Goal: Task Accomplishment & Management: Manage account settings

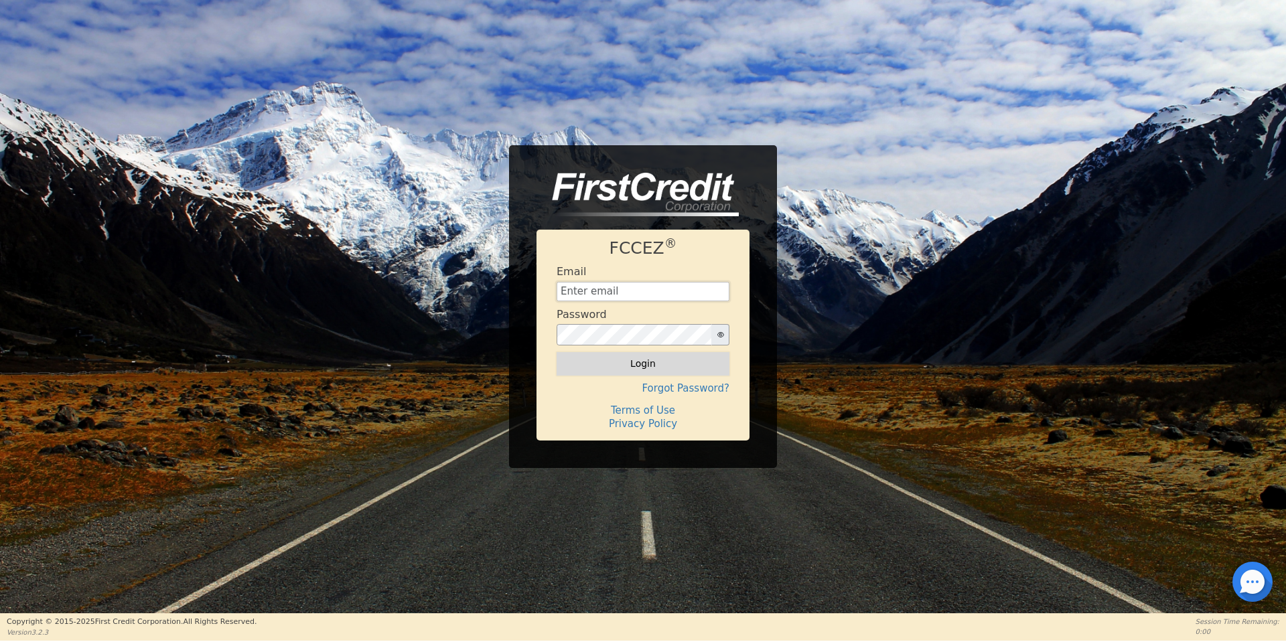
type input "[EMAIL_ADDRESS][DOMAIN_NAME]"
click at [615, 365] on button "Login" at bounding box center [643, 363] width 173 height 23
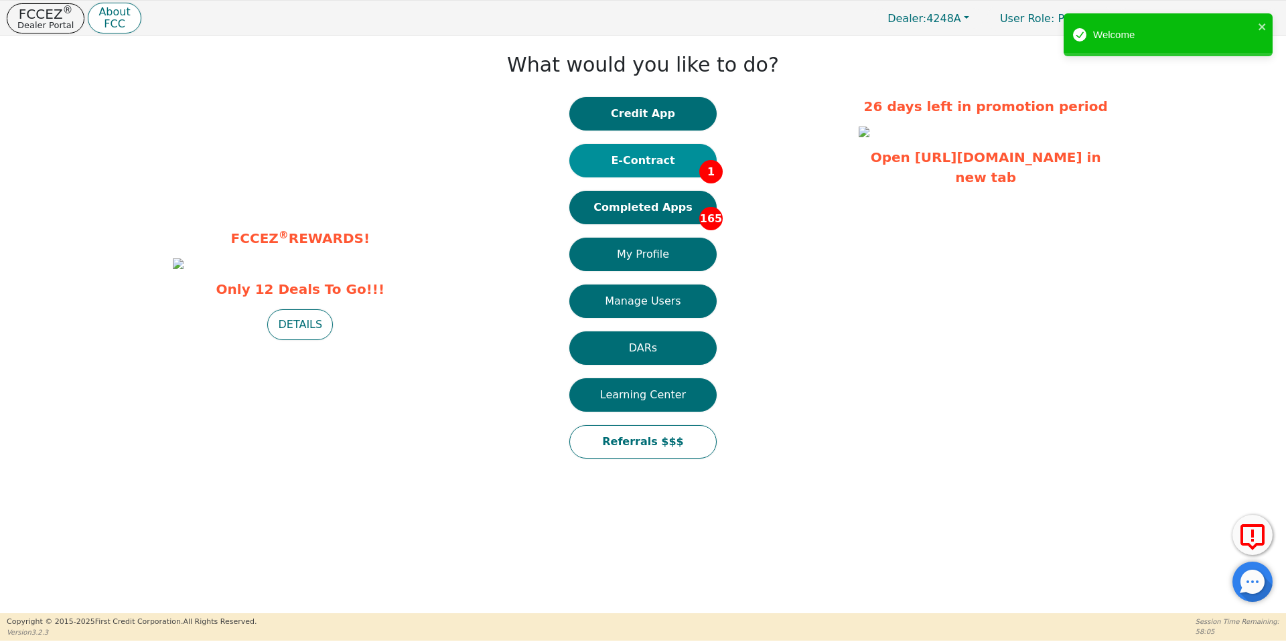
click at [672, 153] on button "E-Contract 1" at bounding box center [642, 160] width 147 height 33
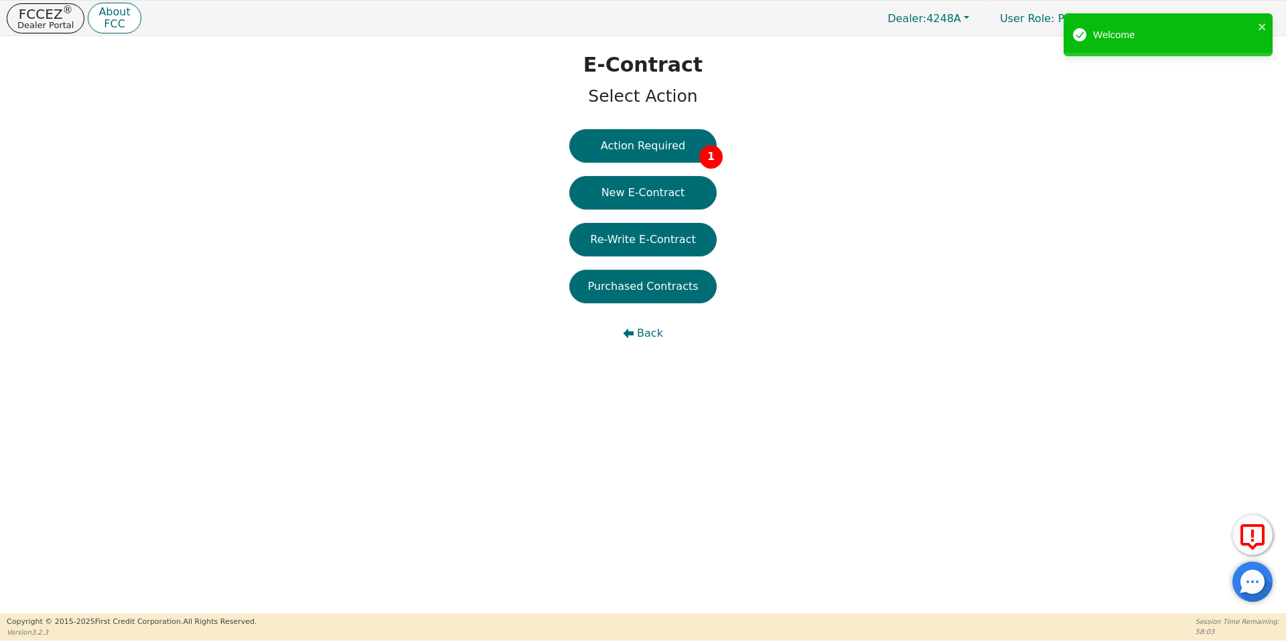
click at [672, 153] on button "Action Required 1" at bounding box center [642, 145] width 147 height 33
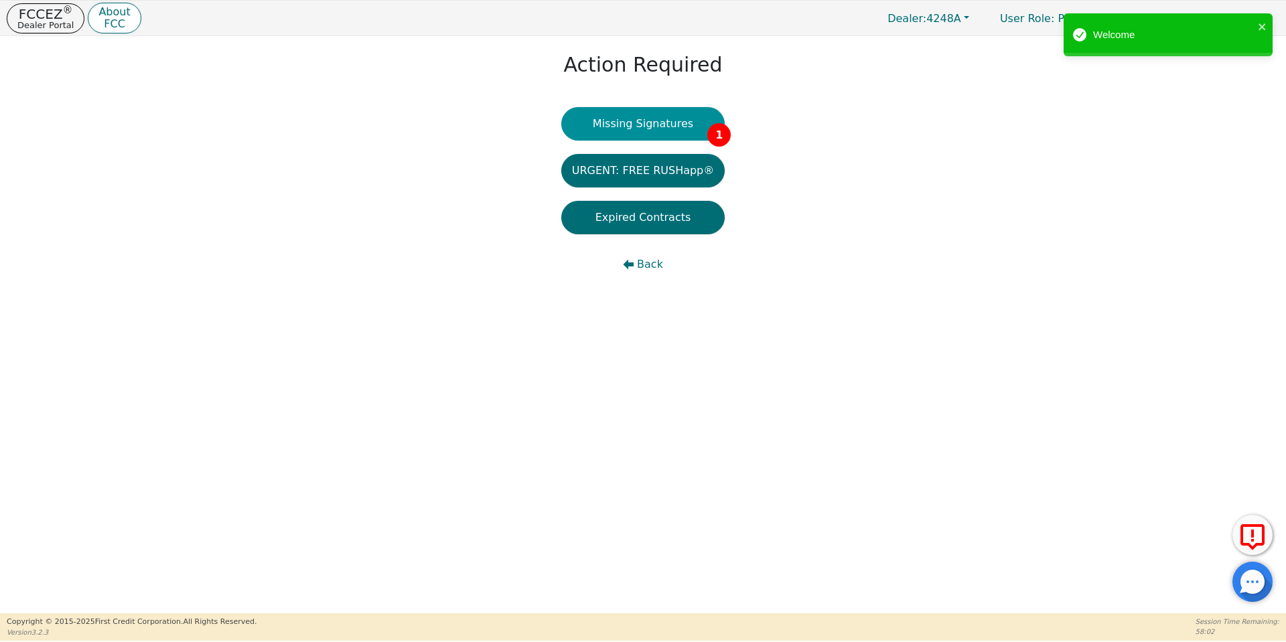
click at [673, 135] on button "Missing Signatures 1" at bounding box center [643, 123] width 164 height 33
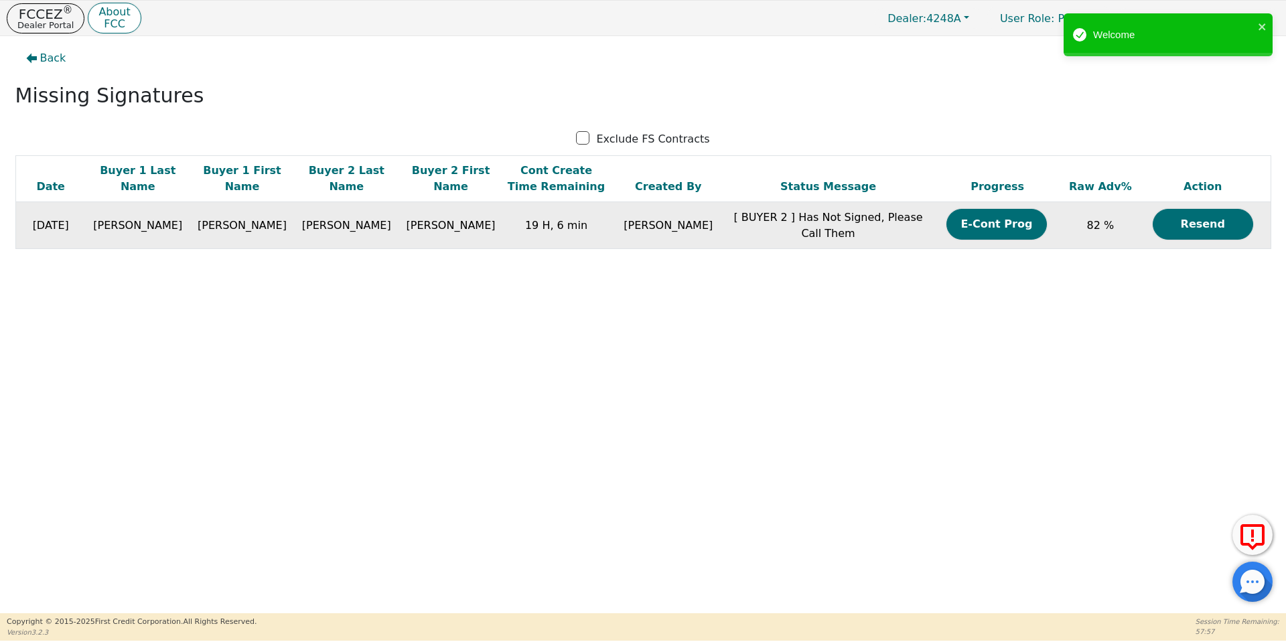
click at [965, 241] on td "E-Cont Prog" at bounding box center [998, 225] width 136 height 47
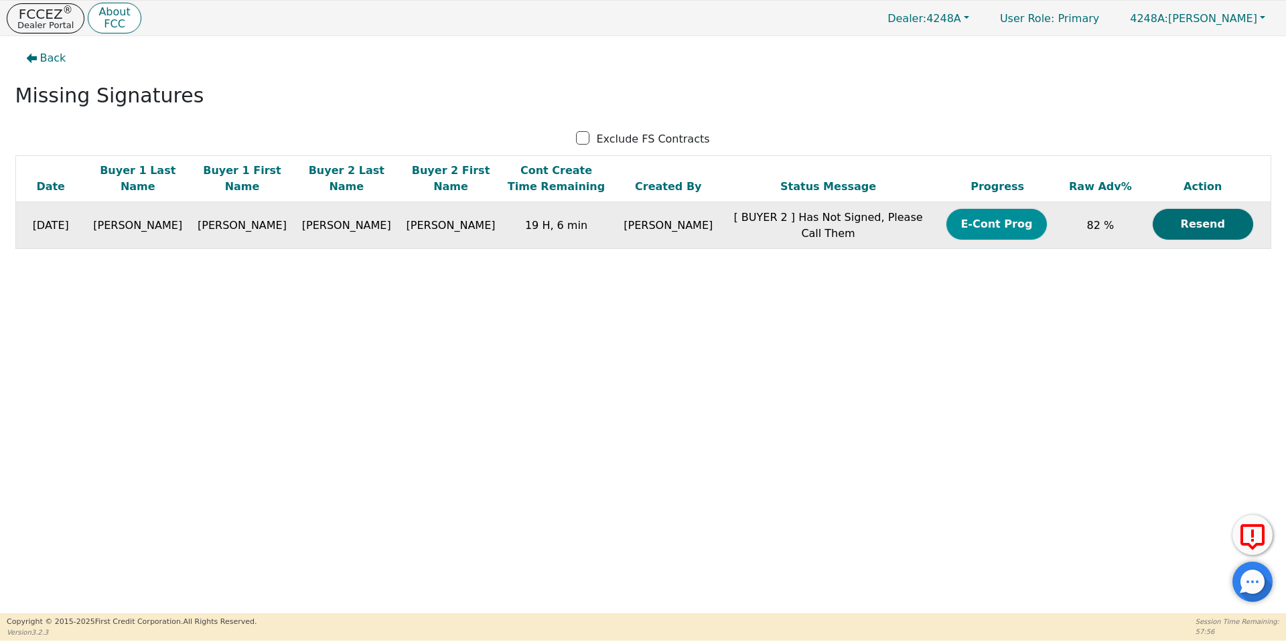
click at [970, 219] on button "E-Cont Prog" at bounding box center [997, 224] width 100 height 31
